Goal: Information Seeking & Learning: Learn about a topic

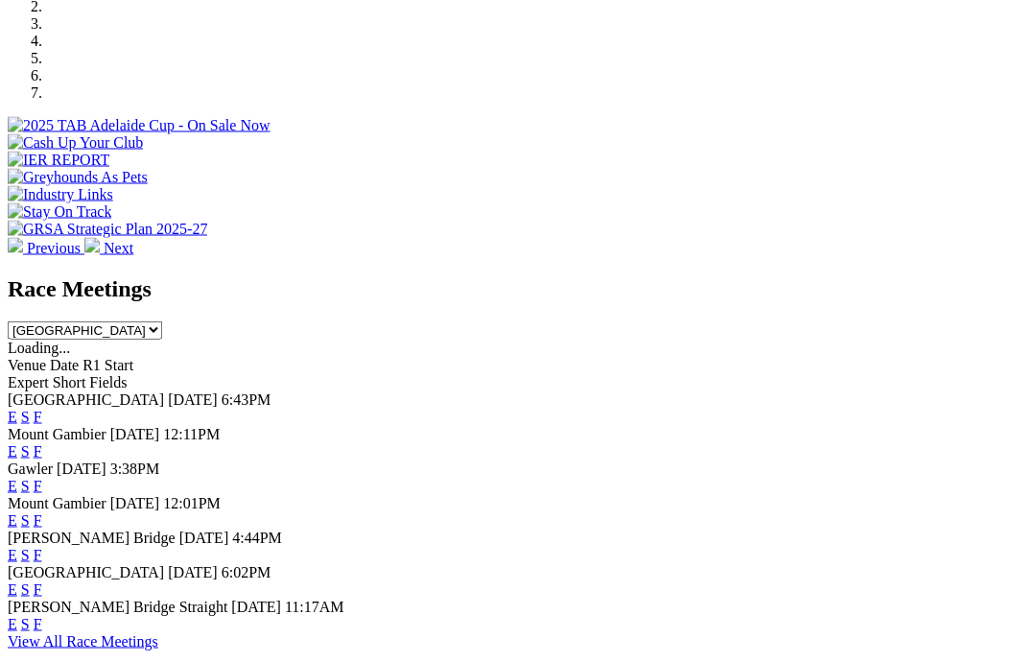
scroll to position [625, 0]
click at [42, 443] on link "F" at bounding box center [38, 451] width 9 height 16
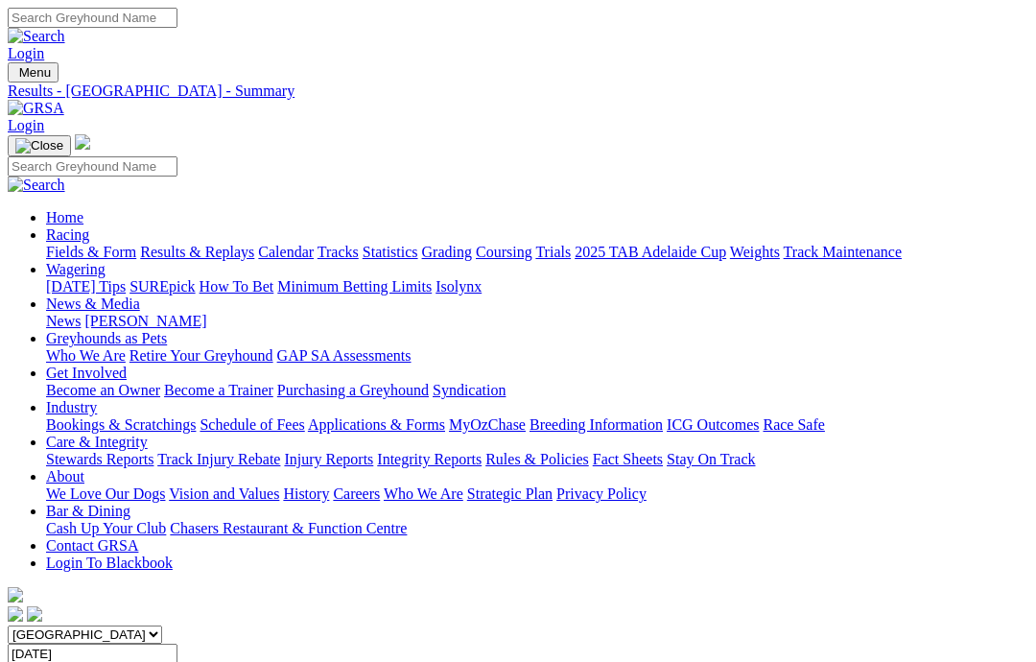
click at [140, 295] on link "News & Media" at bounding box center [93, 303] width 94 height 16
click at [81, 313] on link "News" at bounding box center [63, 321] width 35 height 16
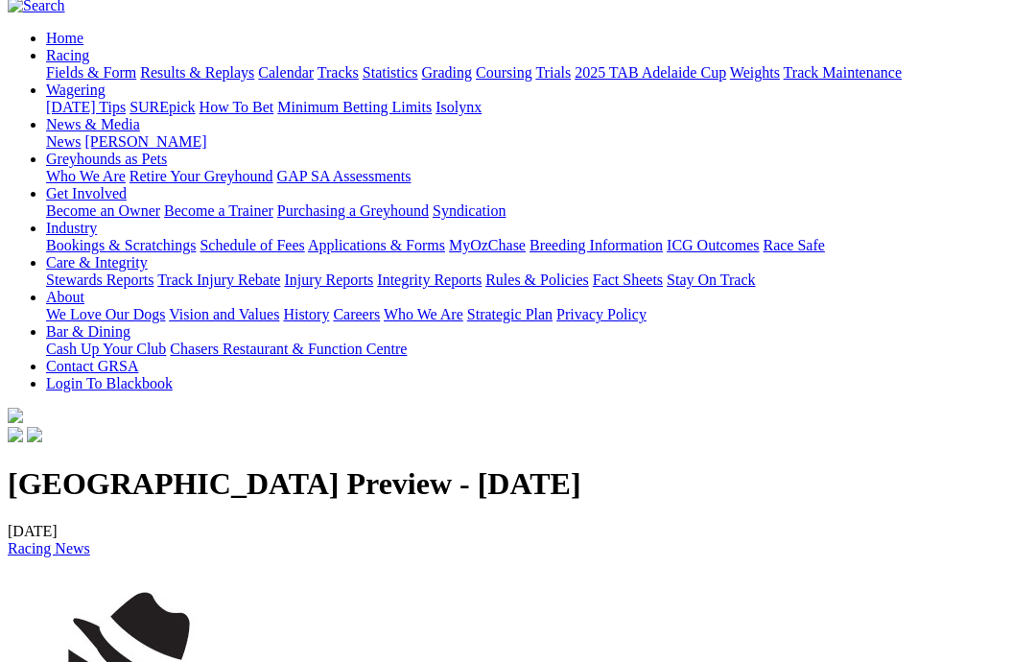
scroll to position [176, 0]
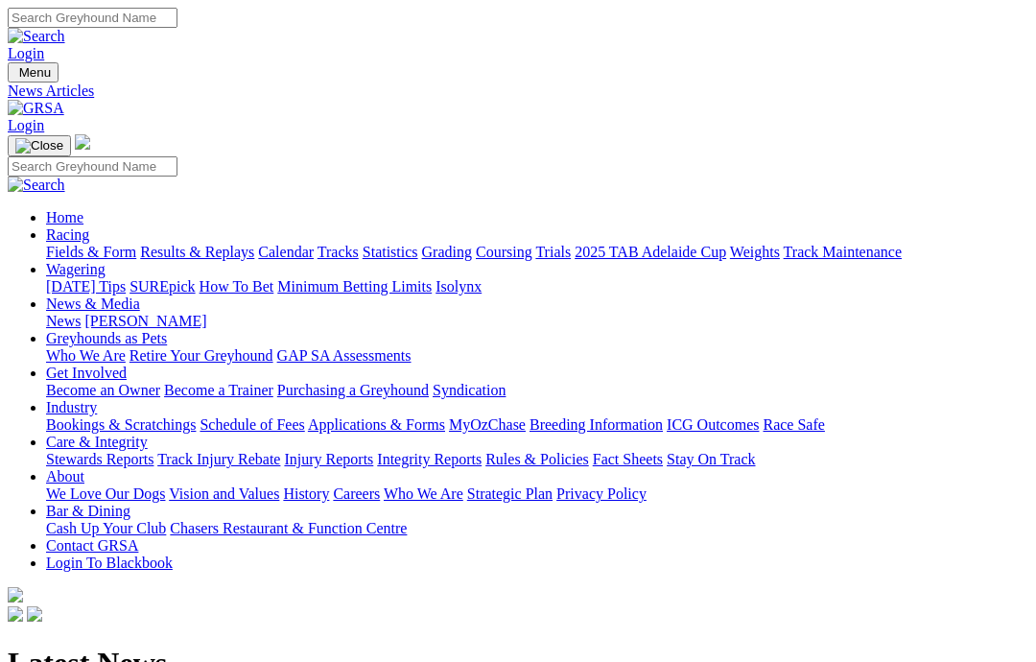
click at [89, 226] on link "Racing" at bounding box center [67, 234] width 43 height 16
click at [58, 244] on link "Fields & Form" at bounding box center [91, 252] width 90 height 16
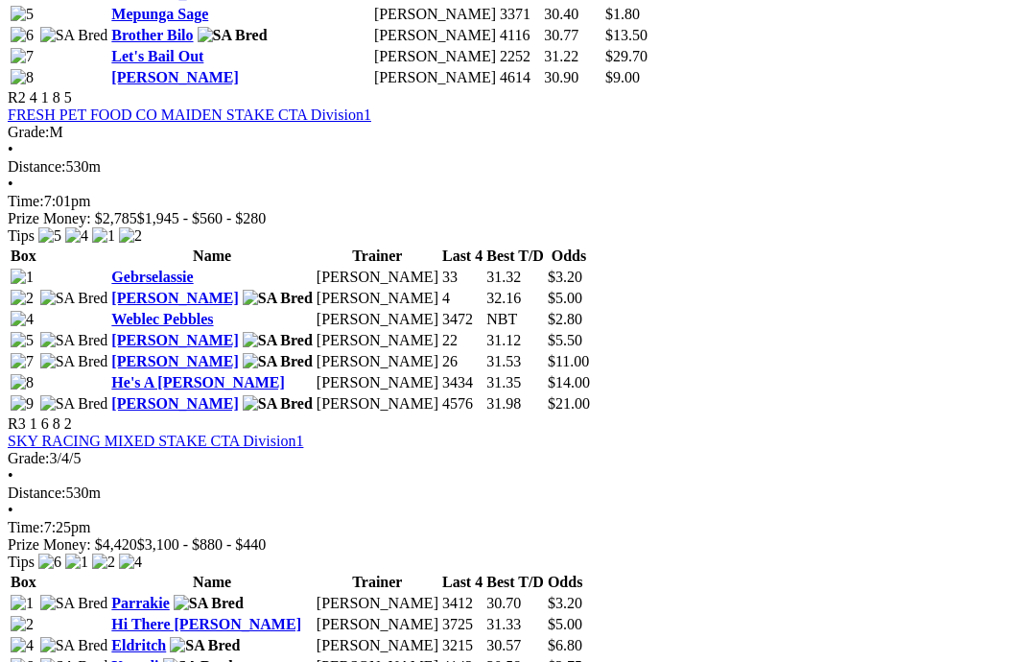
scroll to position [1253, 0]
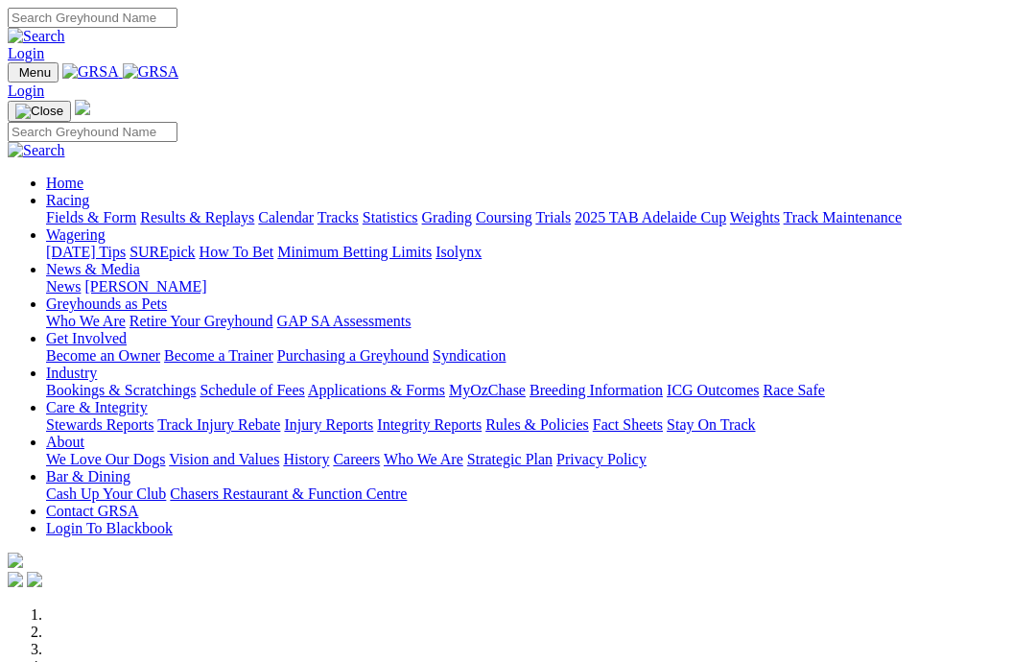
click at [140, 261] on link "News & Media" at bounding box center [93, 269] width 94 height 16
click at [81, 278] on link "News" at bounding box center [63, 286] width 35 height 16
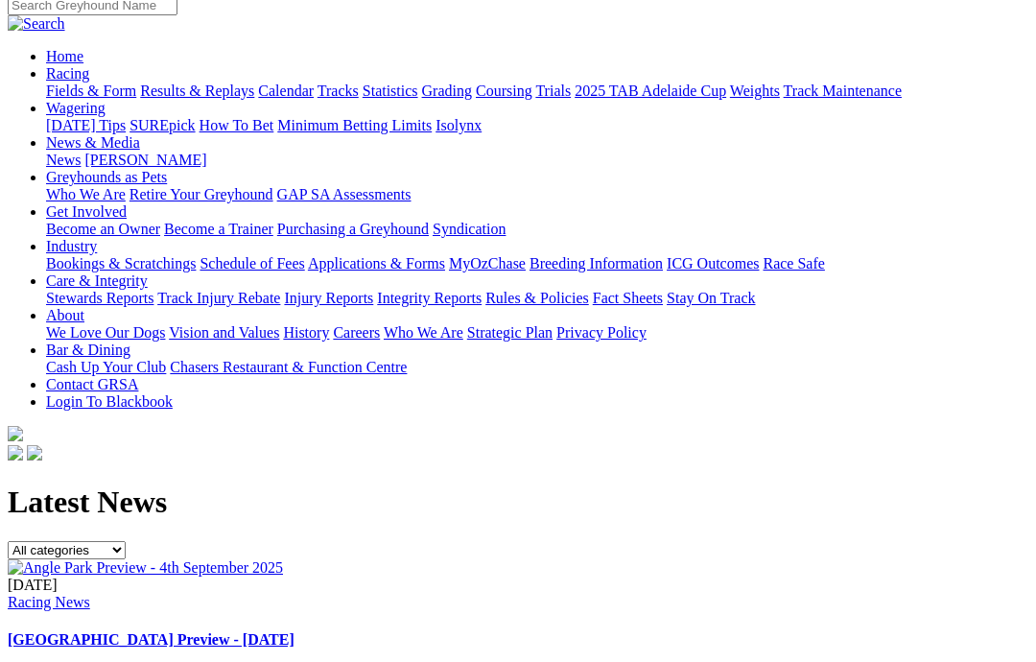
scroll to position [148, 0]
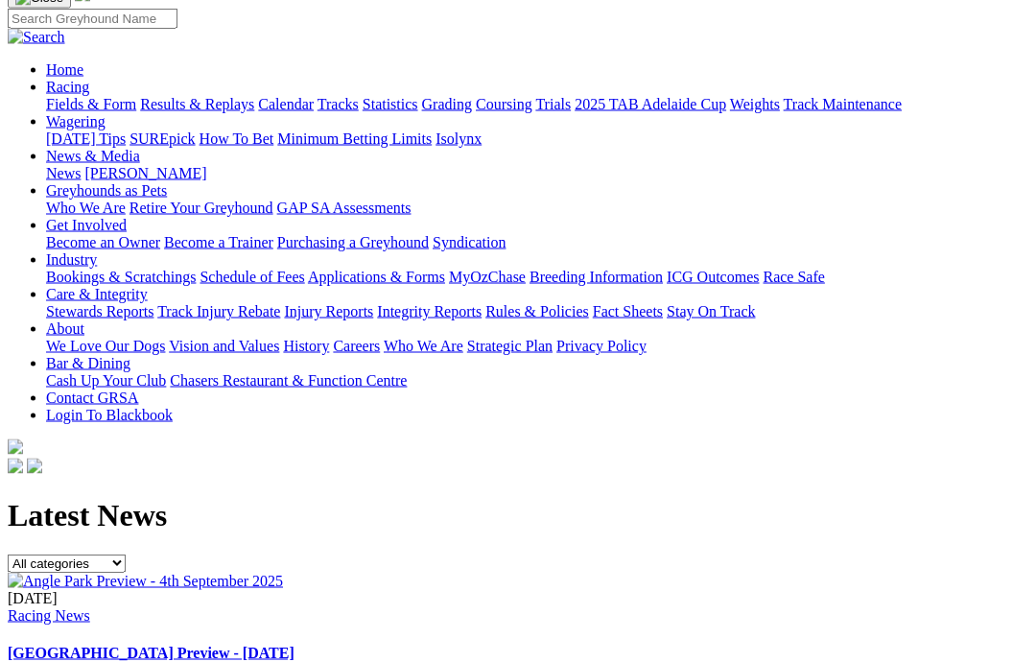
click at [40, 572] on img at bounding box center [145, 580] width 275 height 17
